Goal: Use online tool/utility: Utilize a website feature to perform a specific function

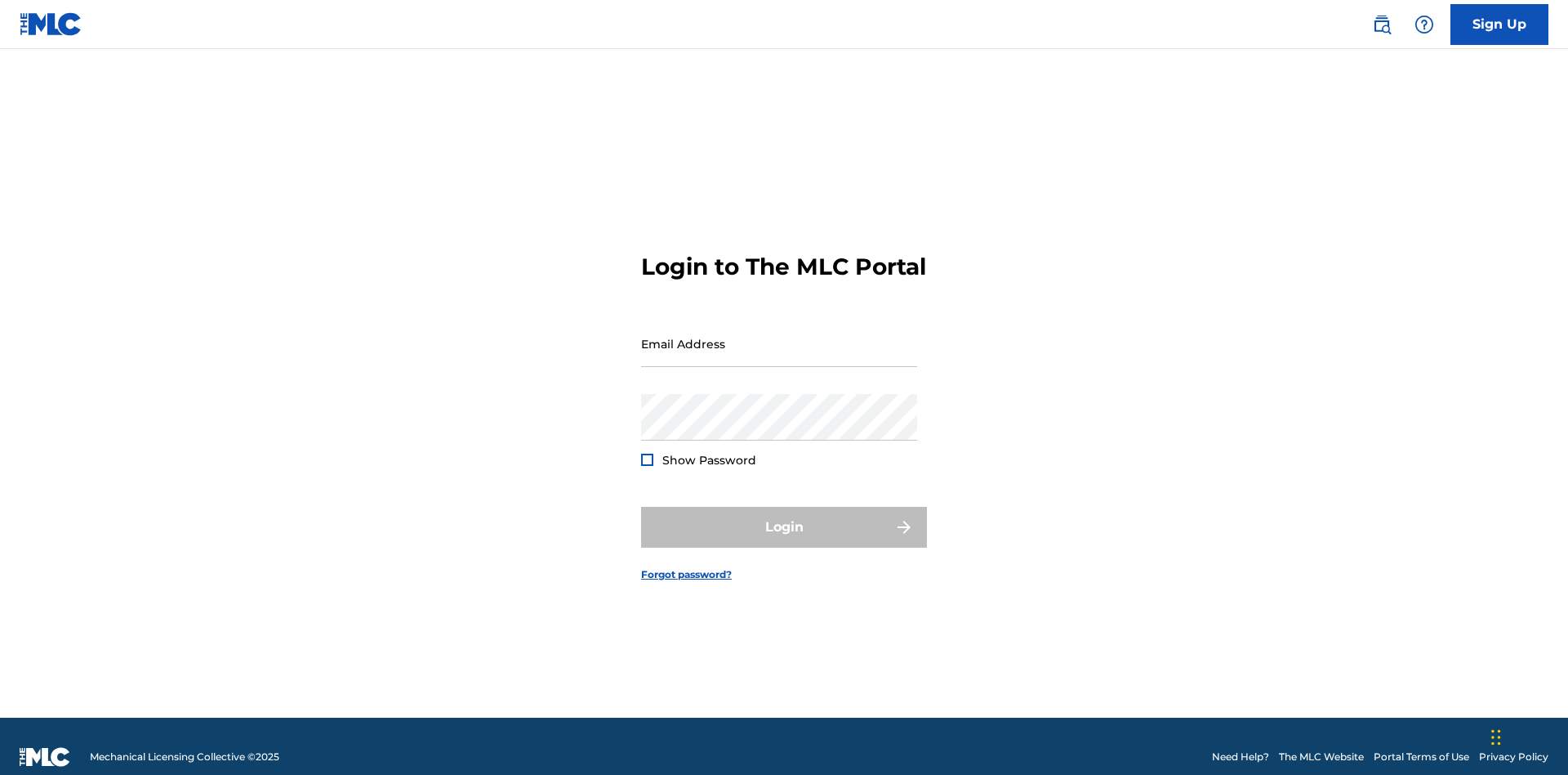
scroll to position [21, 0]
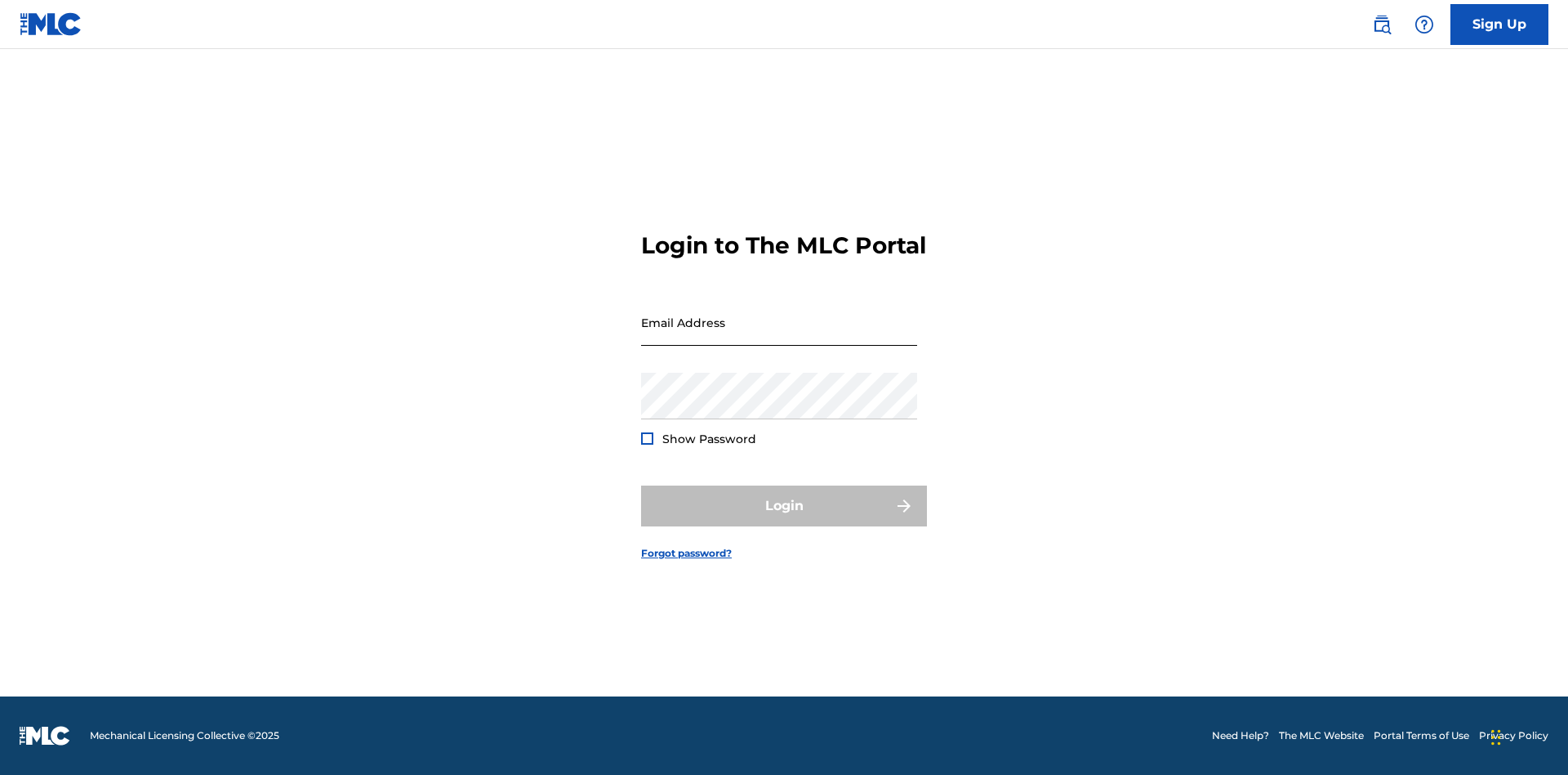
click at [779, 336] on input "Email Address" at bounding box center [778, 322] width 276 height 47
type input "[EMAIL_ADDRESS][DOMAIN_NAME]"
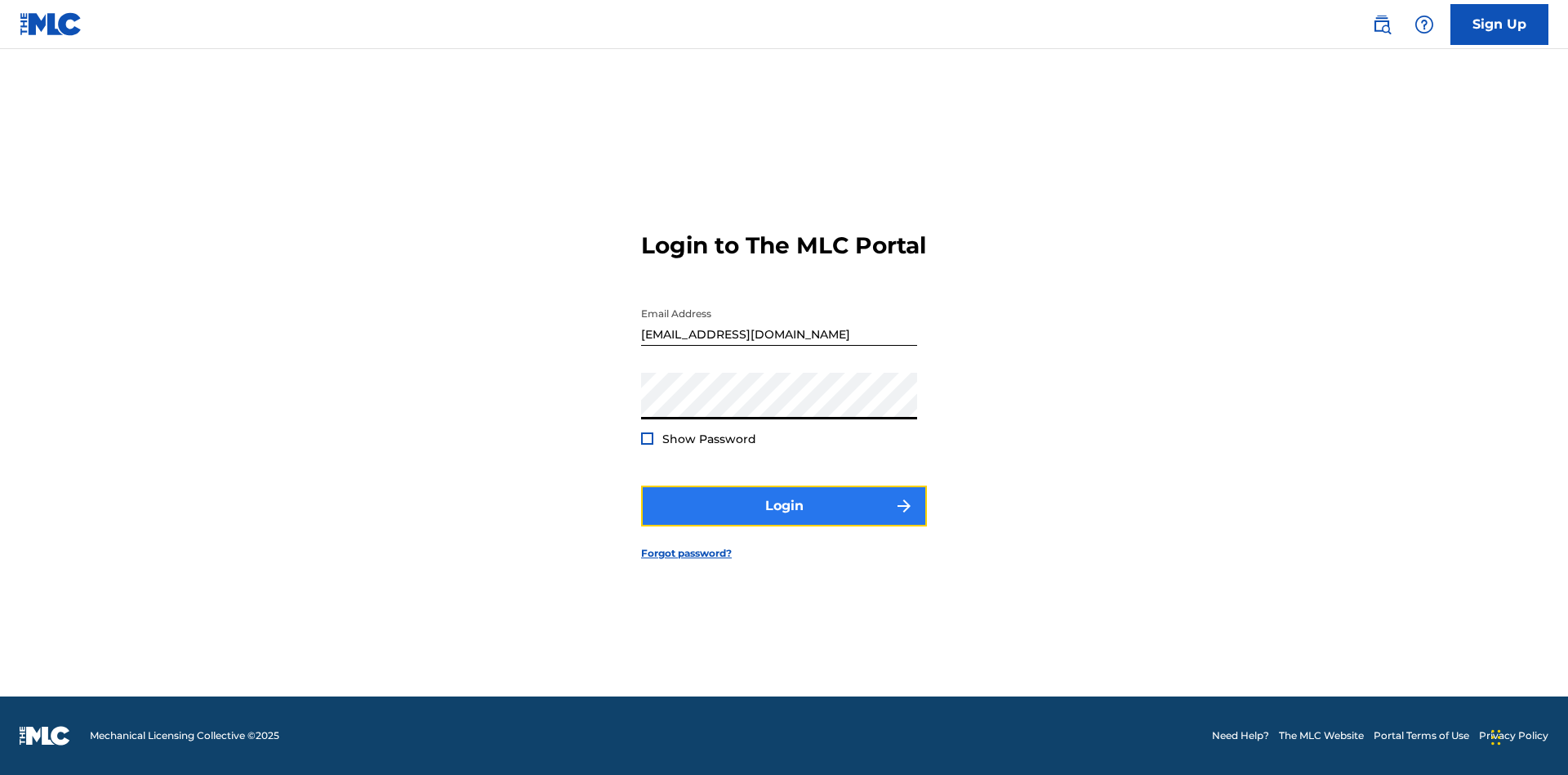
click at [784, 520] on button "Login" at bounding box center [784, 505] width 286 height 41
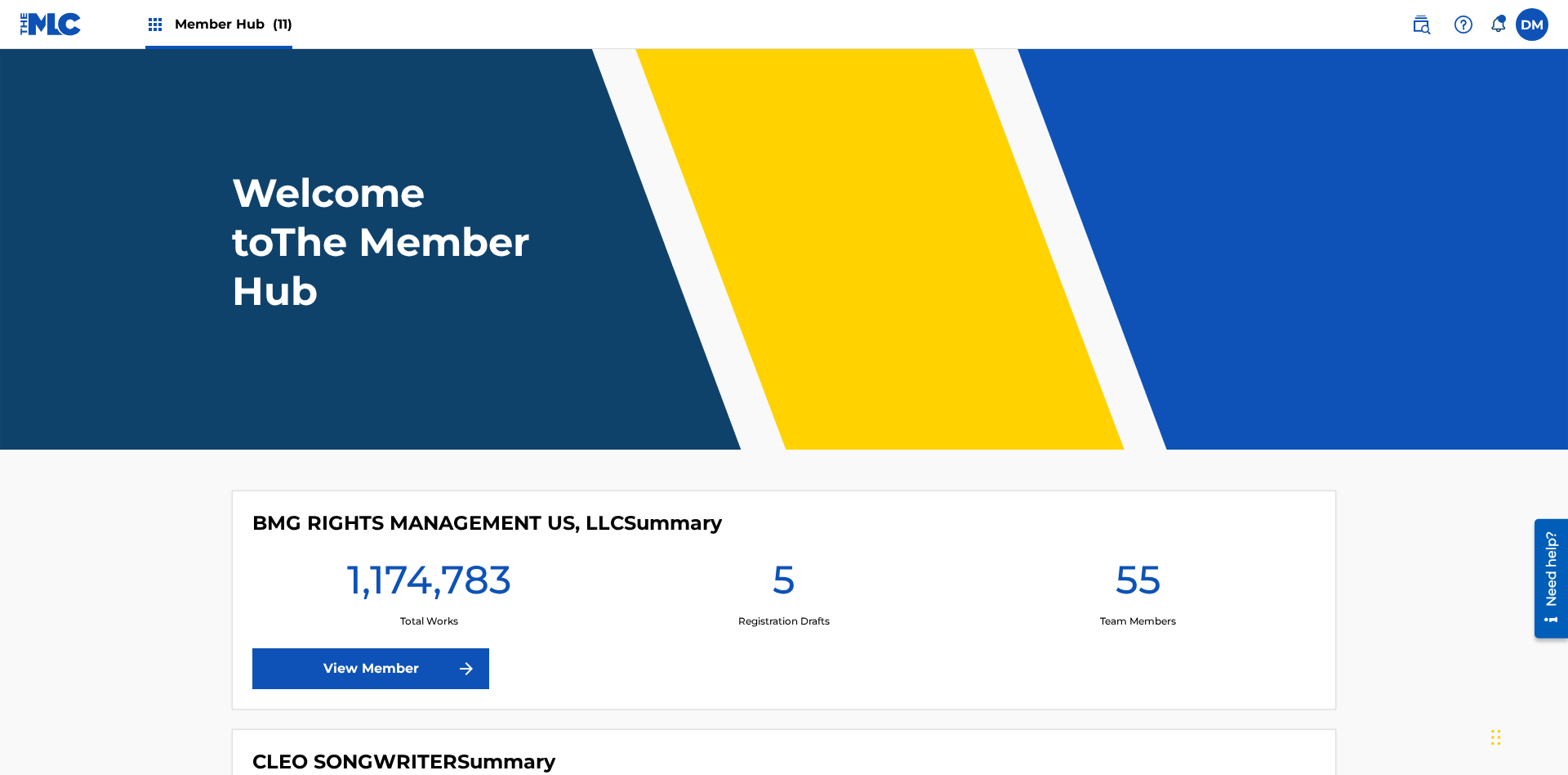
click at [233, 24] on span "Member Hub (11)" at bounding box center [233, 24] width 118 height 19
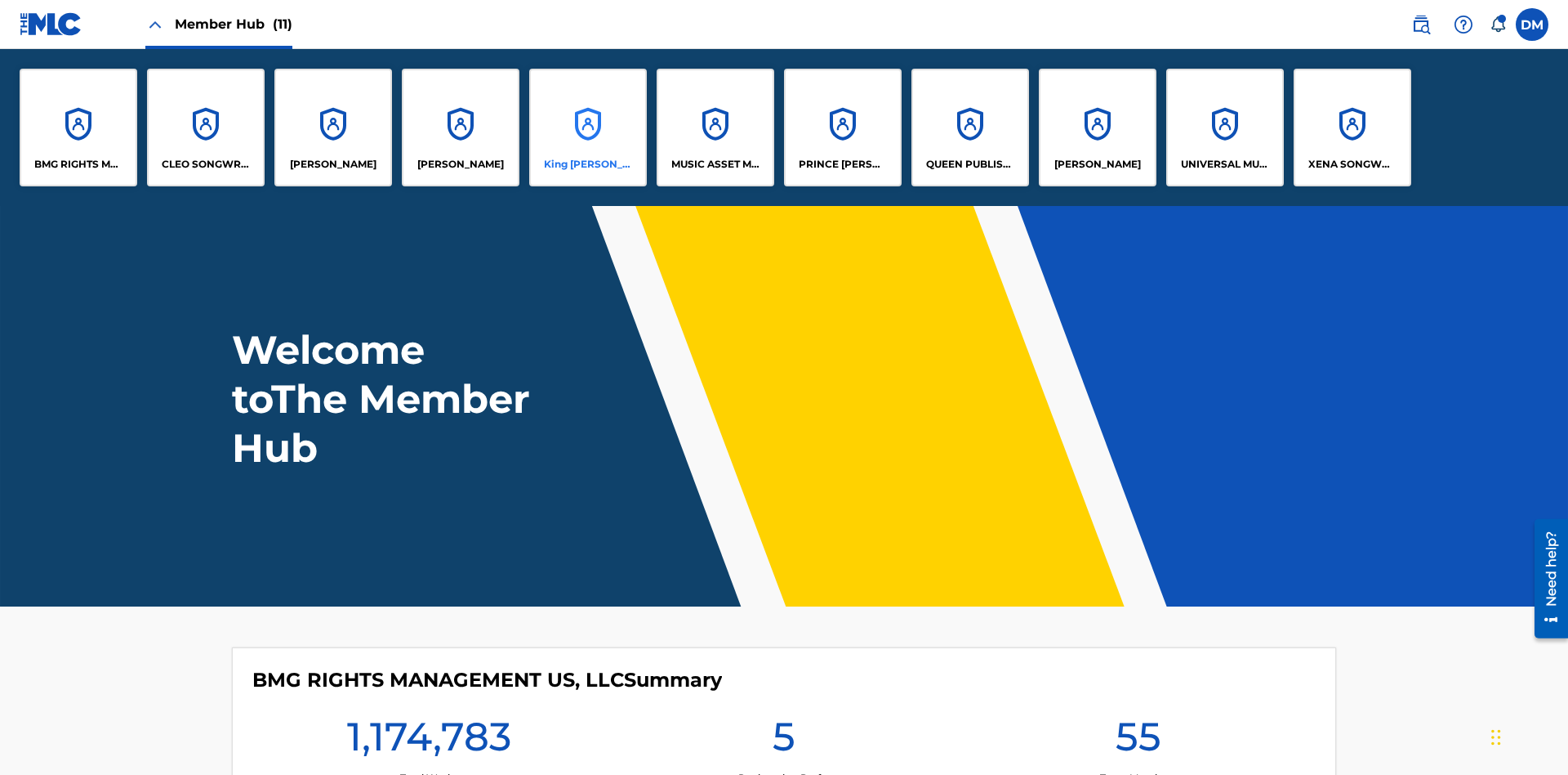
click at [588, 164] on p "King [PERSON_NAME]" at bounding box center [589, 164] width 89 height 15
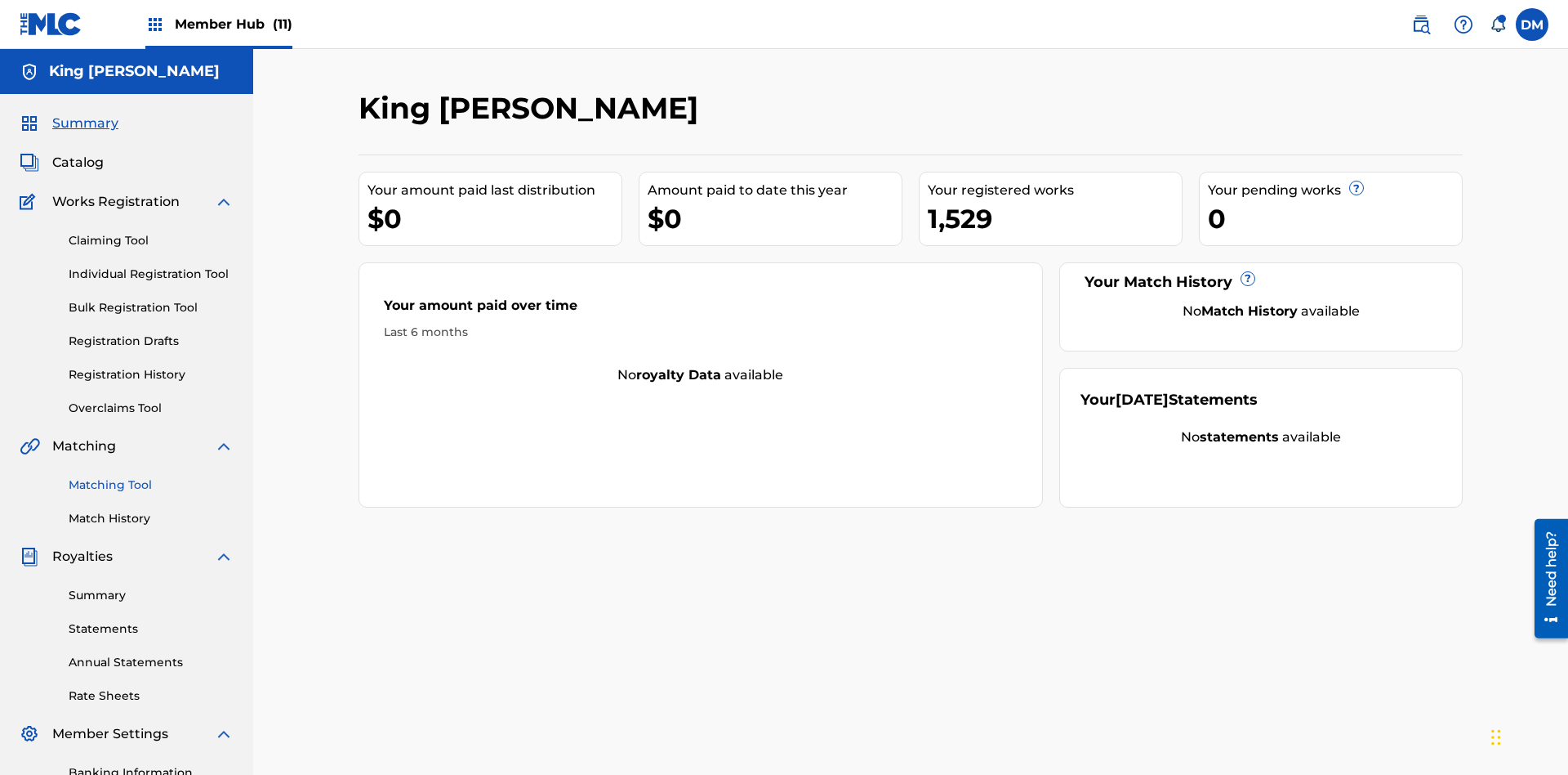
click at [151, 476] on link "Matching Tool" at bounding box center [151, 484] width 165 height 17
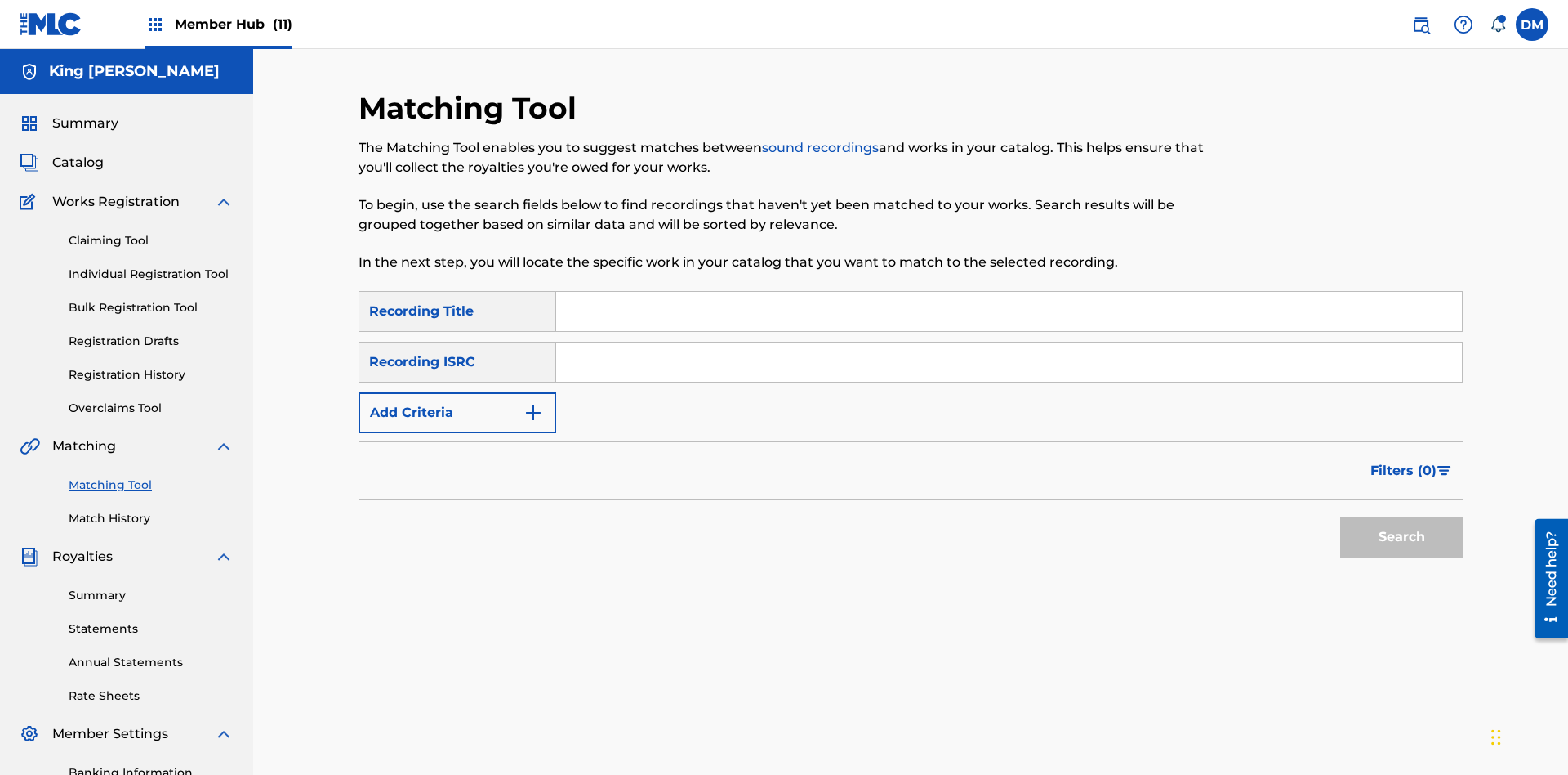
click at [1009, 292] on input "Search Form" at bounding box center [1010, 311] width 906 height 39
type input "Cowboy"
click at [1404, 461] on span "Filters ( 0 )" at bounding box center [1403, 471] width 66 height 20
click at [0, 0] on input "Search Form" at bounding box center [0, 0] width 0 height 0
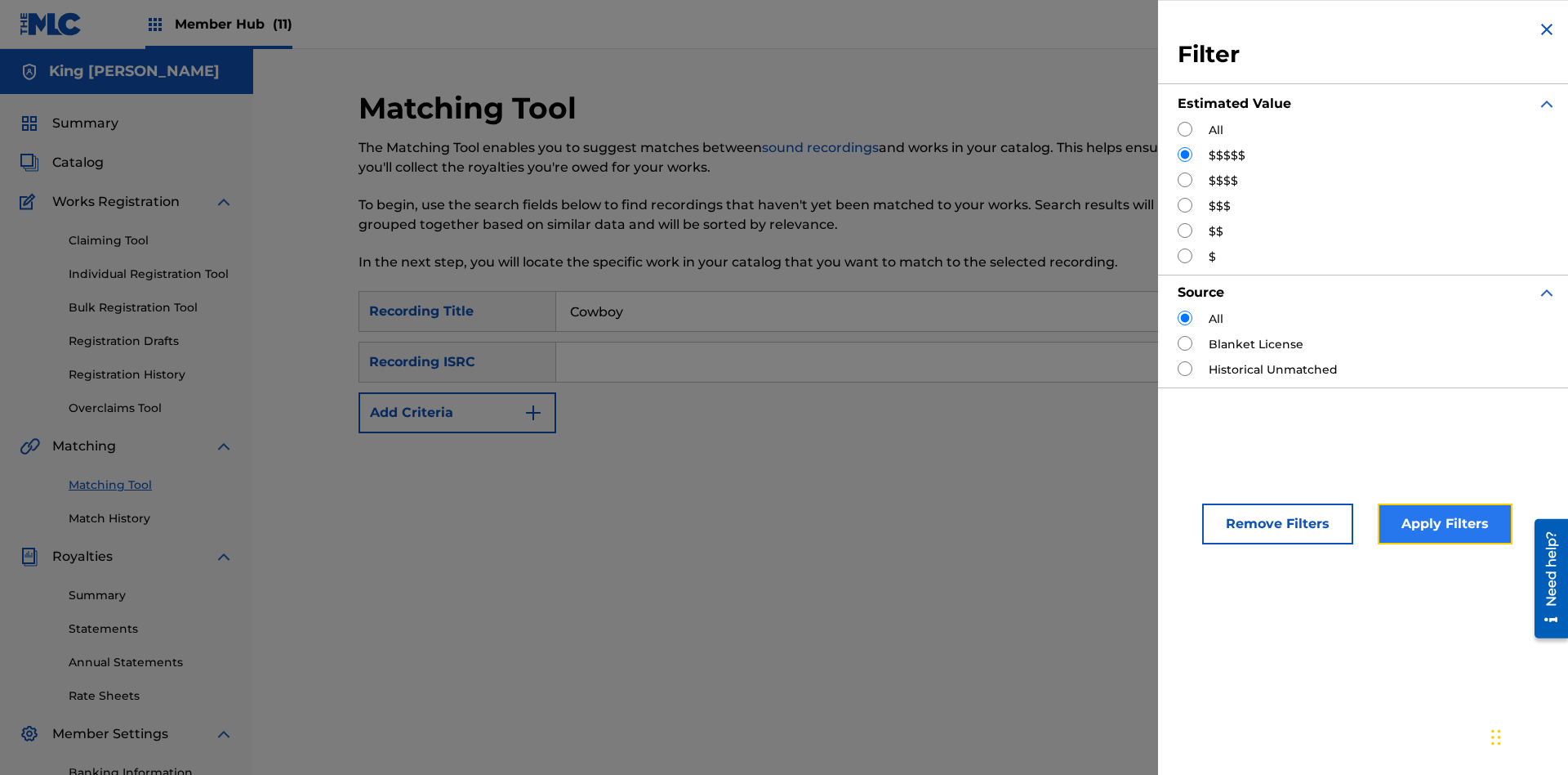
click at [1442, 524] on button "Apply Filters" at bounding box center [1446, 524] width 135 height 41
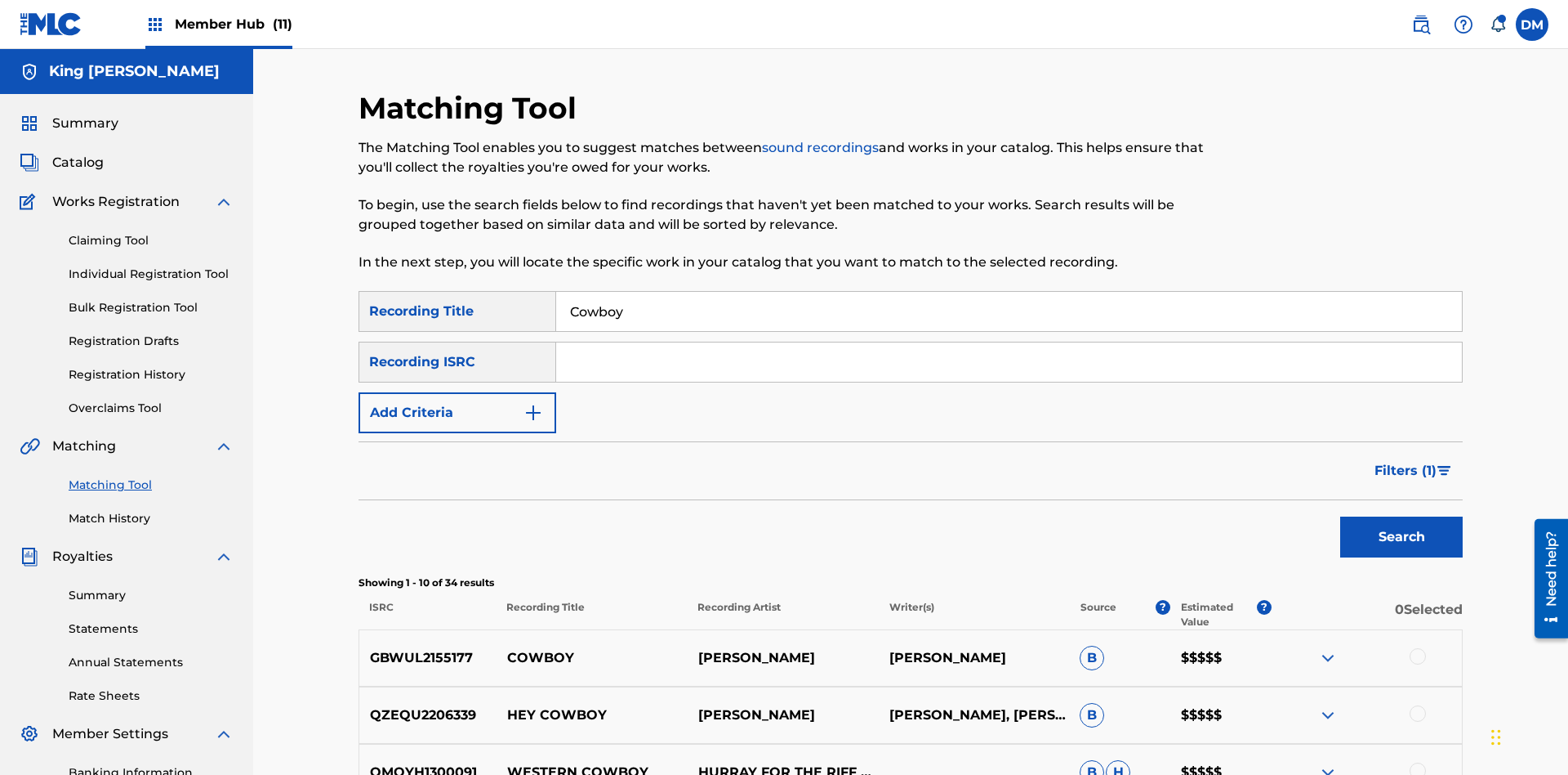
click at [1009, 292] on input "Cowboy" at bounding box center [1010, 311] width 906 height 39
click at [1009, 292] on input "Search Form" at bounding box center [1010, 311] width 906 height 39
type input "Hocus Pocus"
click at [1405, 461] on span "Filters ( 1 )" at bounding box center [1406, 471] width 62 height 20
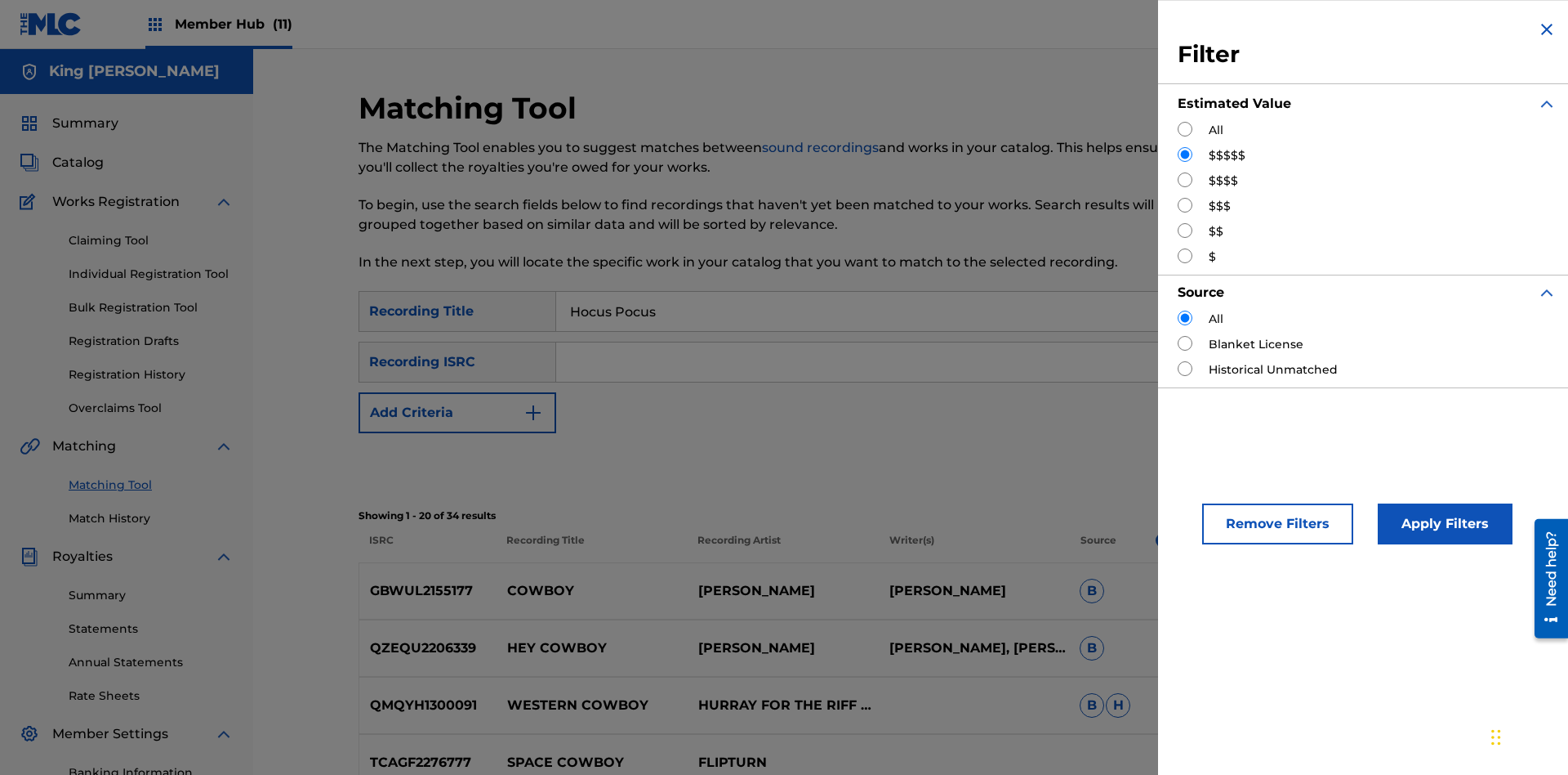
click at [1185, 180] on input "Search Form" at bounding box center [1185, 179] width 15 height 15
click at [1442, 524] on button "Apply Filters" at bounding box center [1446, 524] width 135 height 41
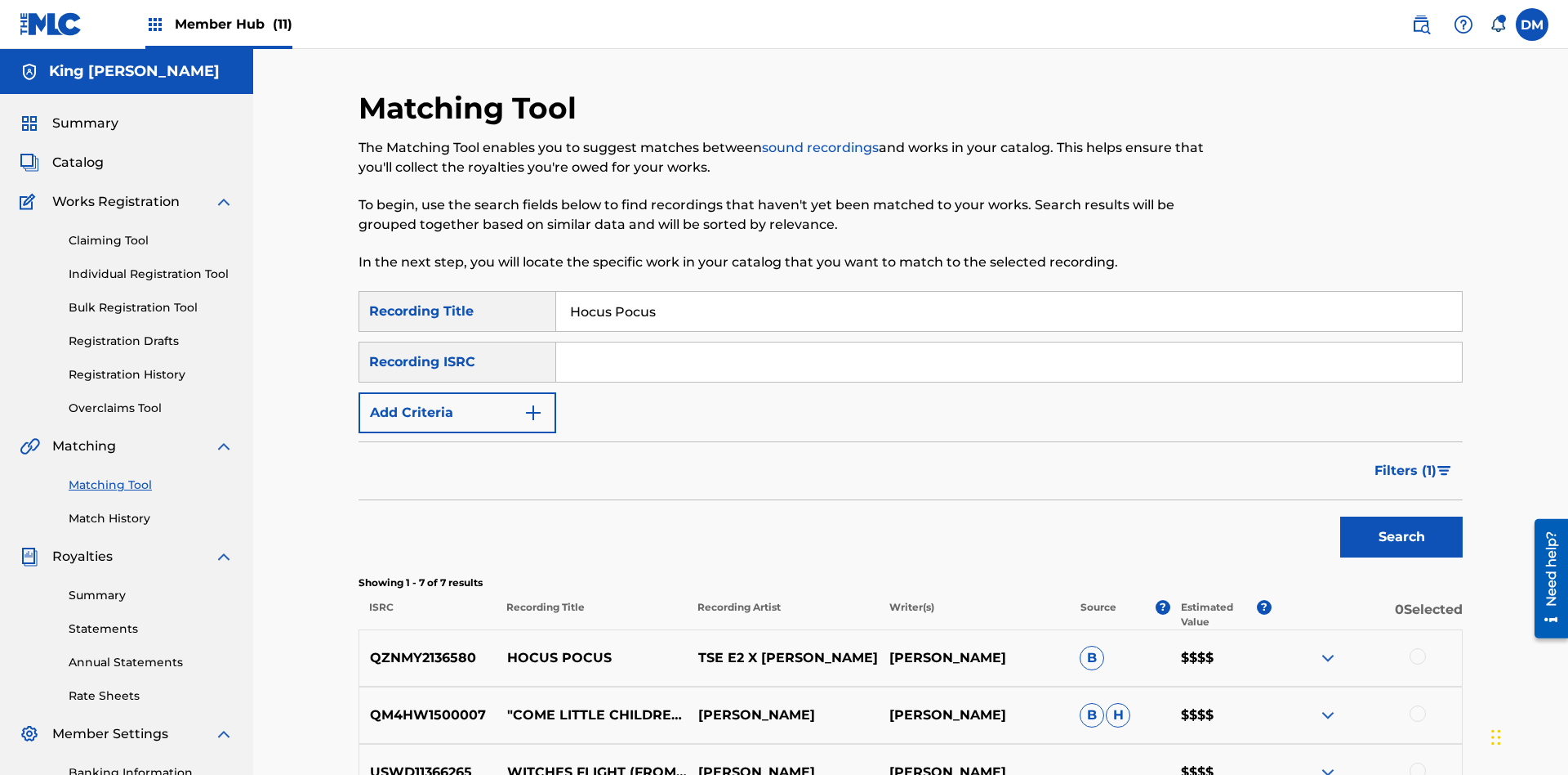
scroll to position [303, 0]
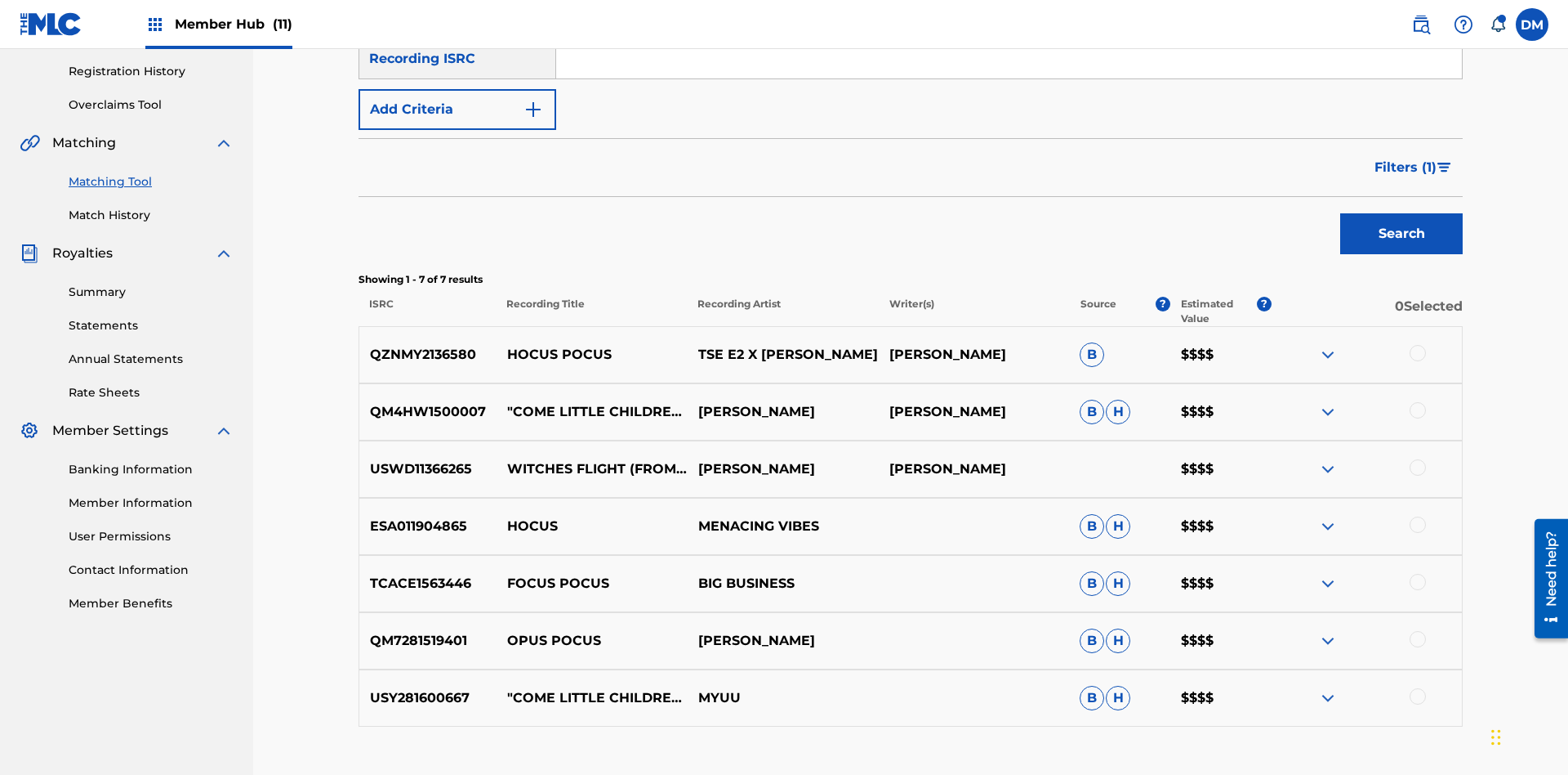
click at [1009, 27] on input "Hocus Pocus" at bounding box center [1010, 8] width 906 height 39
click at [1009, 27] on input "Search Form" at bounding box center [1010, 8] width 906 height 39
type input "[PERSON_NAME]"
click at [1405, 158] on span "Filters ( 1 )" at bounding box center [1406, 168] width 62 height 20
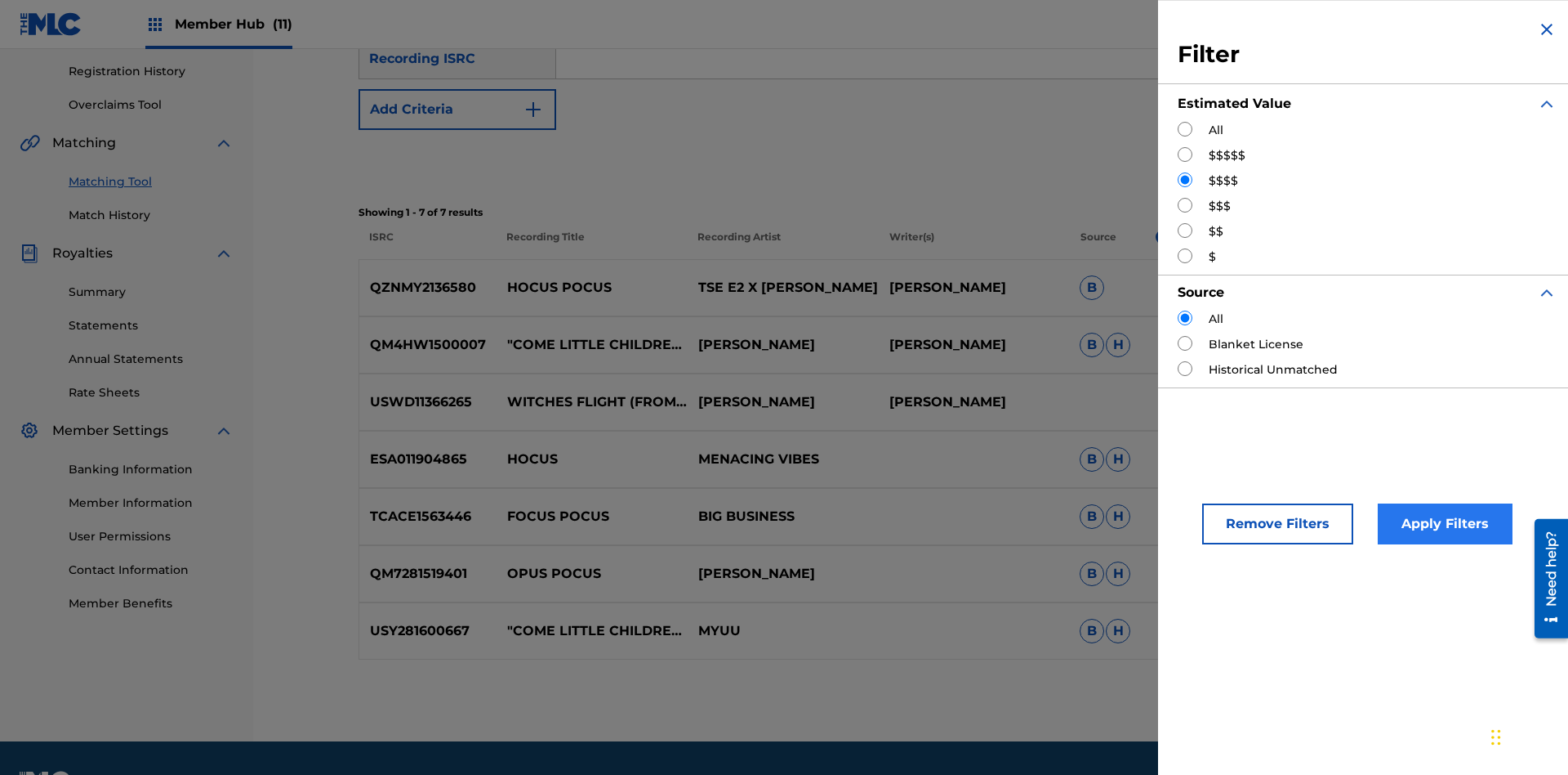
click at [1185, 205] on input "Search Form" at bounding box center [1185, 205] width 15 height 15
click at [1442, 524] on button "Apply Filters" at bounding box center [1446, 524] width 135 height 41
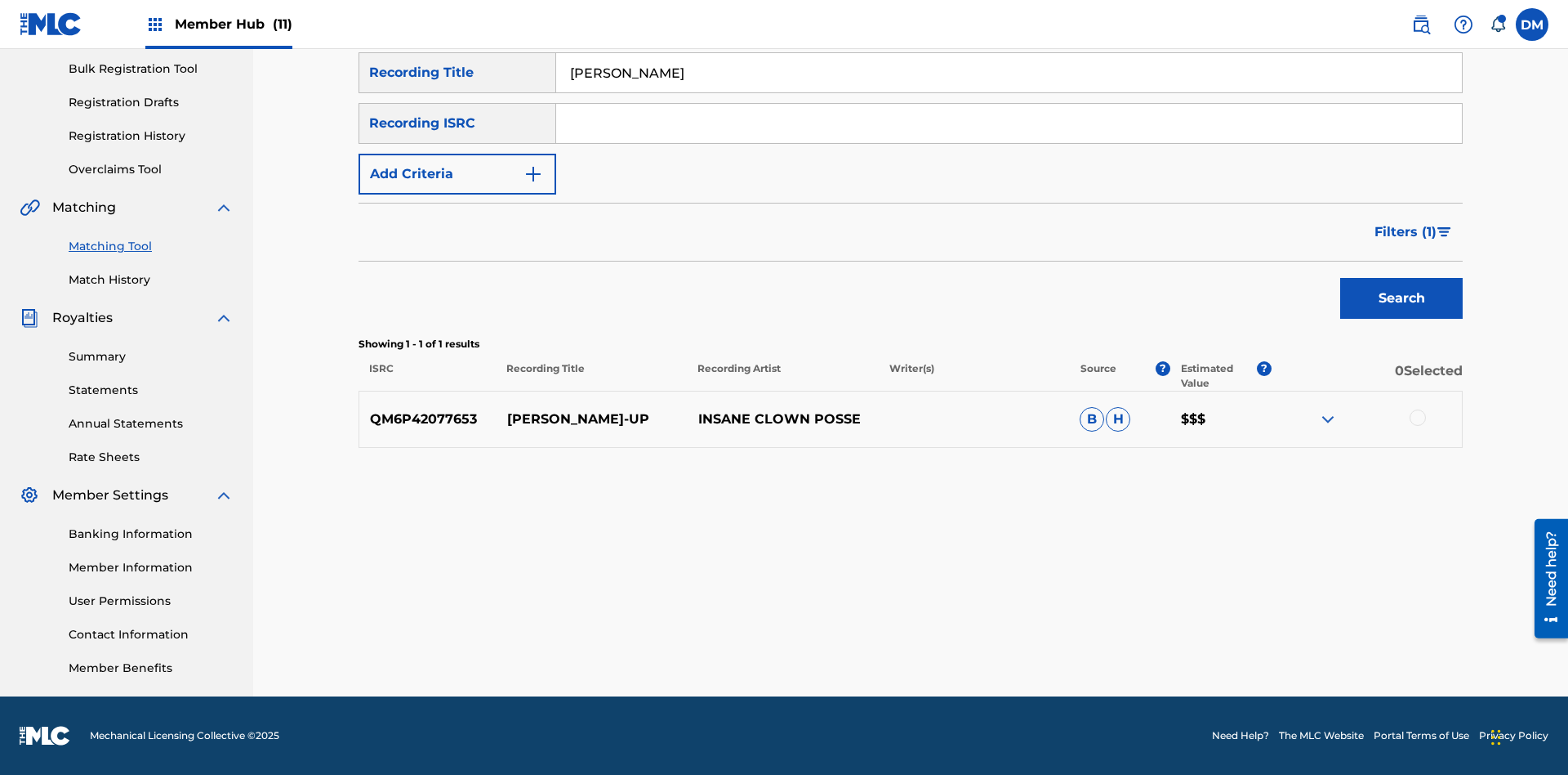
click at [1009, 92] on input "[PERSON_NAME]" at bounding box center [1010, 73] width 906 height 39
click at [1009, 92] on input "Search Form" at bounding box center [1010, 73] width 906 height 39
type input "[PERSON_NAME]"
click at [1405, 232] on span "Filters ( 1 )" at bounding box center [1406, 232] width 62 height 20
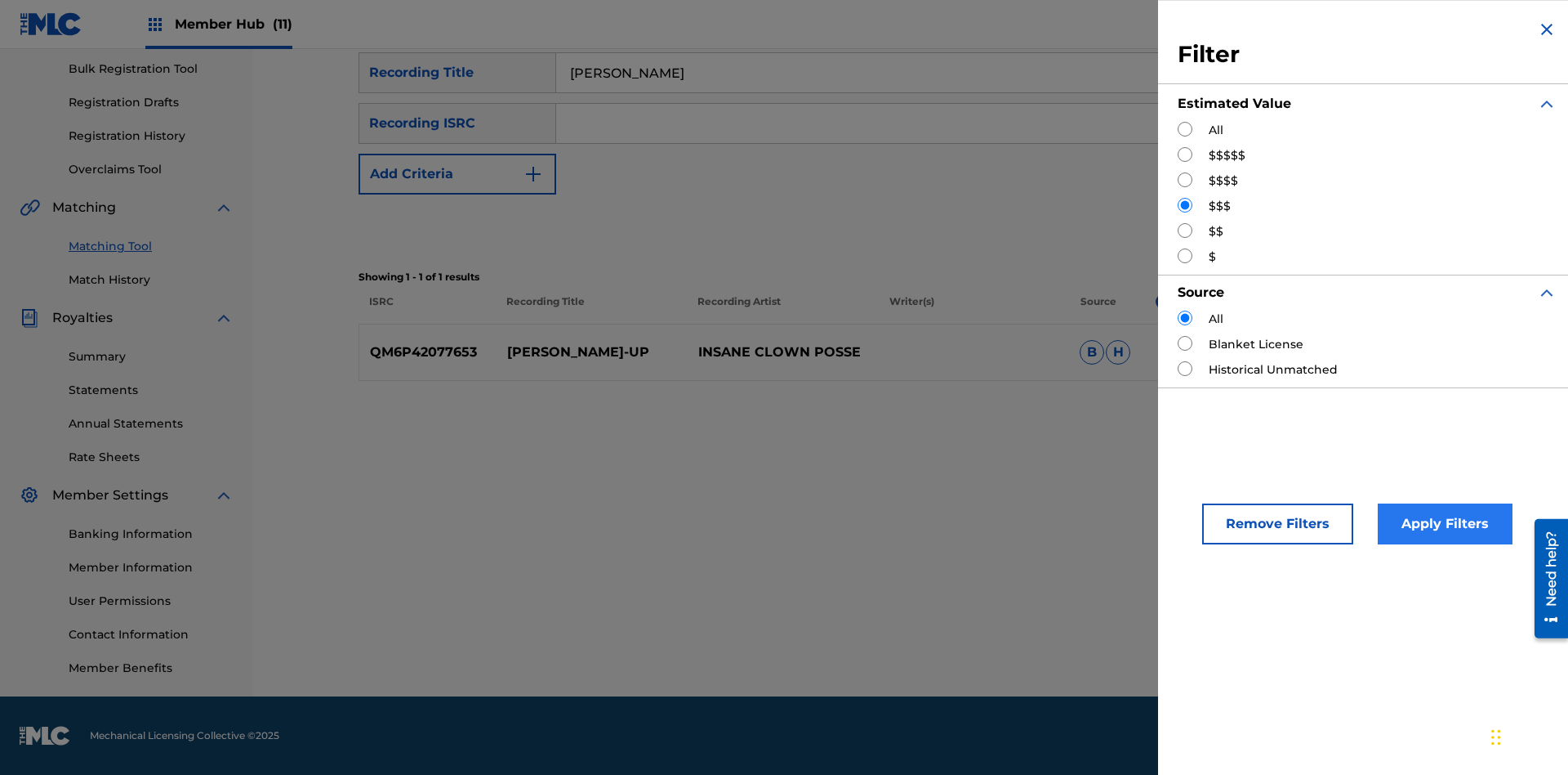
click at [1185, 231] on input "Search Form" at bounding box center [1185, 231] width 15 height 15
click at [1442, 524] on button "Apply Filters" at bounding box center [1446, 524] width 135 height 41
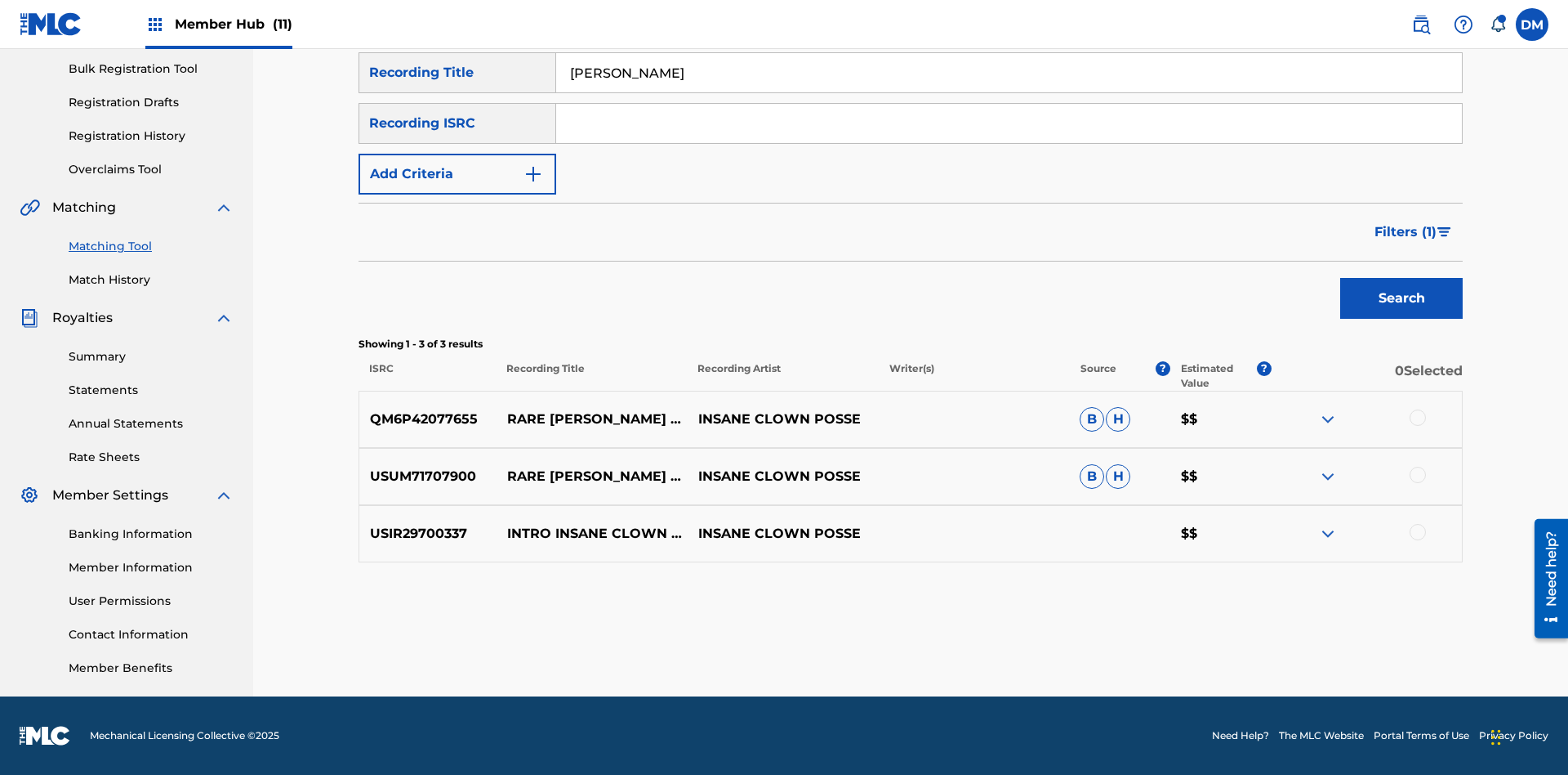
click at [1009, 92] on input "[PERSON_NAME]" at bounding box center [1010, 73] width 906 height 39
click at [1009, 92] on input "Search Form" at bounding box center [1010, 73] width 906 height 39
type input "[PERSON_NAME]"
click at [1405, 232] on span "Filters ( 1 )" at bounding box center [1406, 232] width 62 height 20
click at [0, 0] on input "Search Form" at bounding box center [0, 0] width 0 height 0
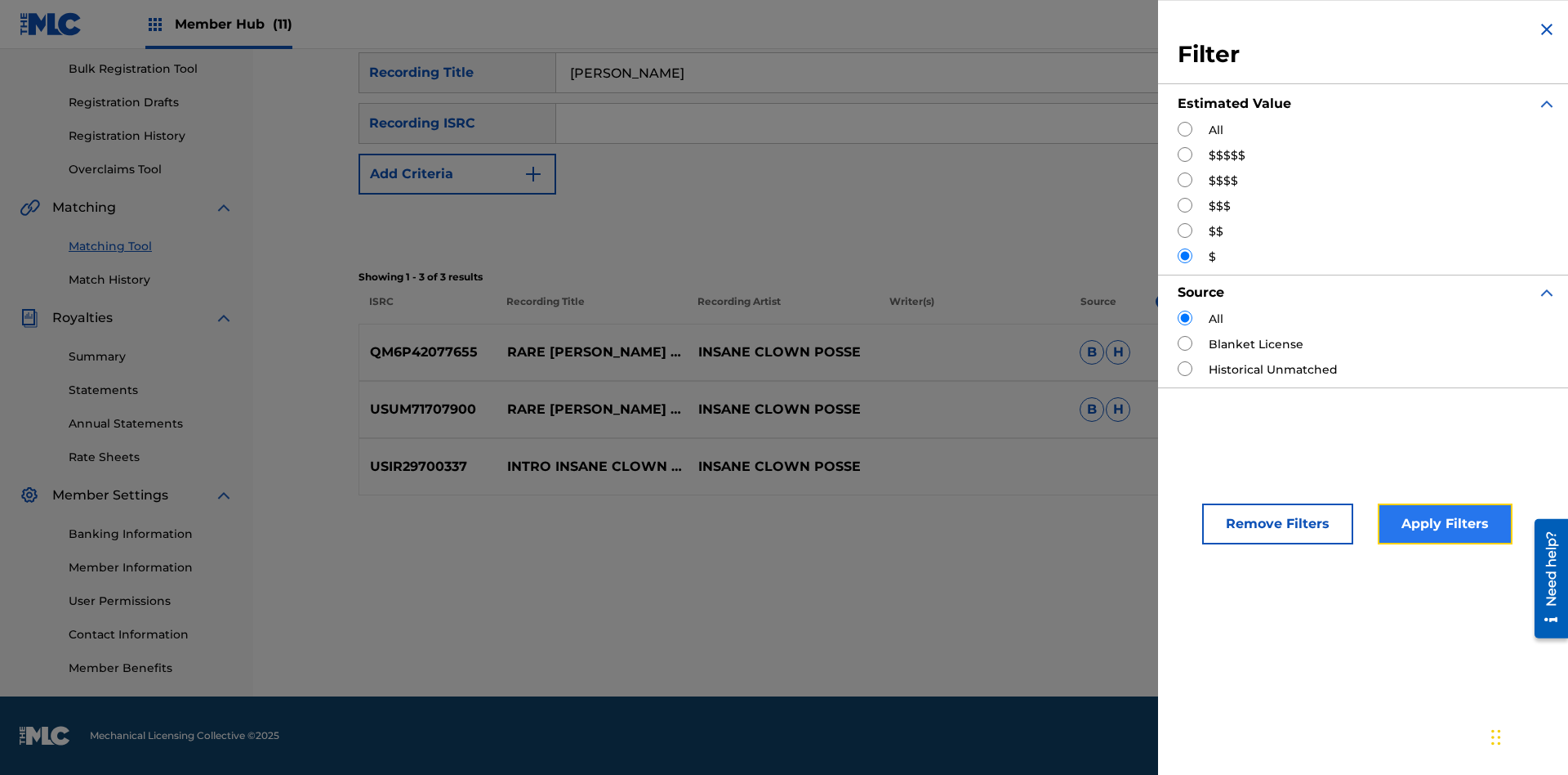
click at [1442, 524] on button "Apply Filters" at bounding box center [1446, 524] width 135 height 41
